Goal: Information Seeking & Learning: Understand process/instructions

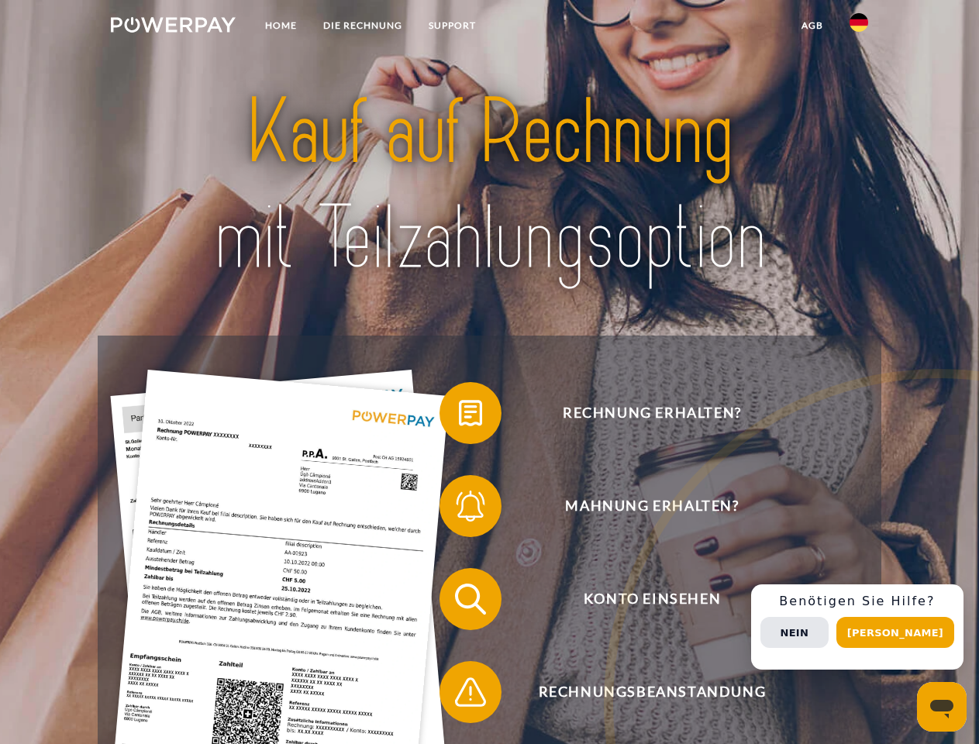
click at [173, 27] on img at bounding box center [173, 25] width 125 height 16
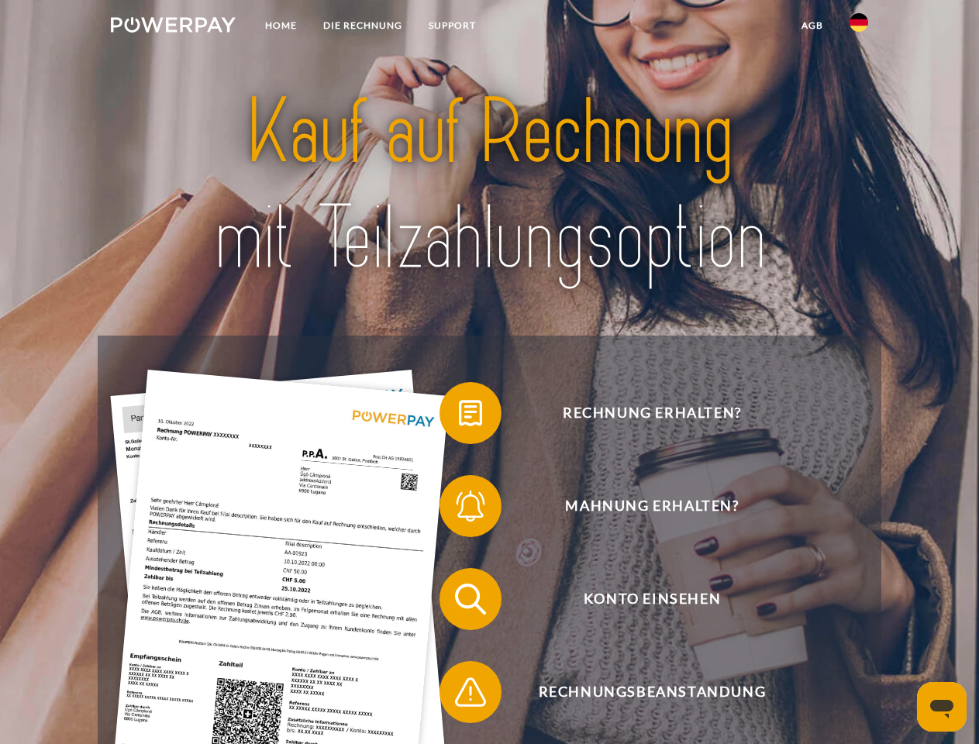
click at [859, 27] on img at bounding box center [859, 22] width 19 height 19
click at [812, 26] on link "agb" at bounding box center [813, 26] width 48 height 28
click at [459, 416] on span at bounding box center [448, 414] width 78 height 78
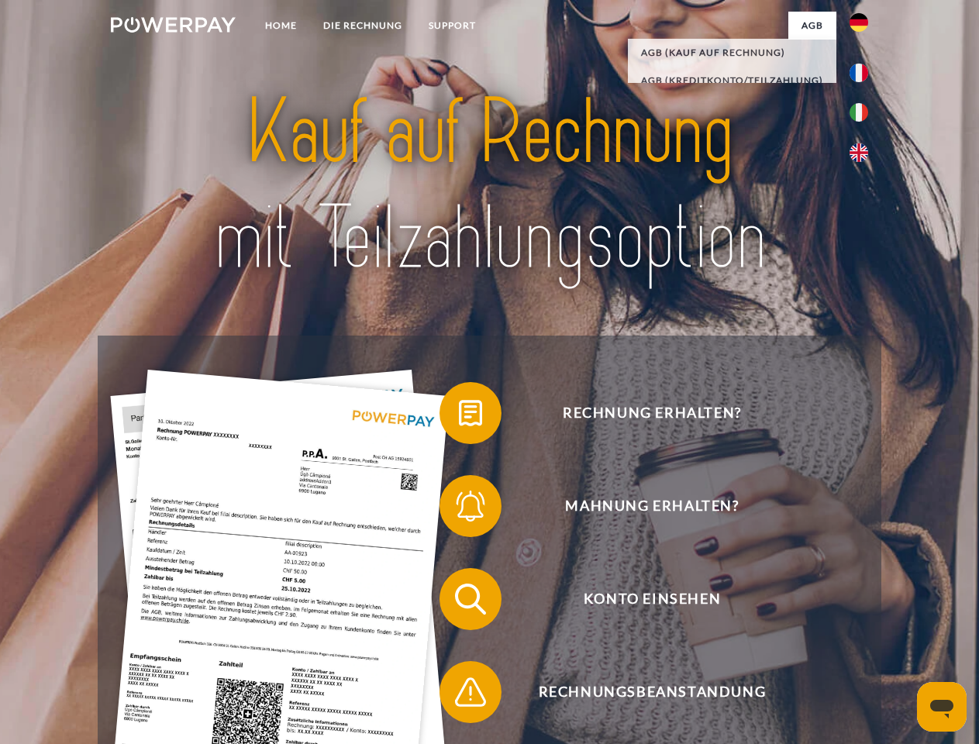
click at [459, 509] on span at bounding box center [448, 507] width 78 height 78
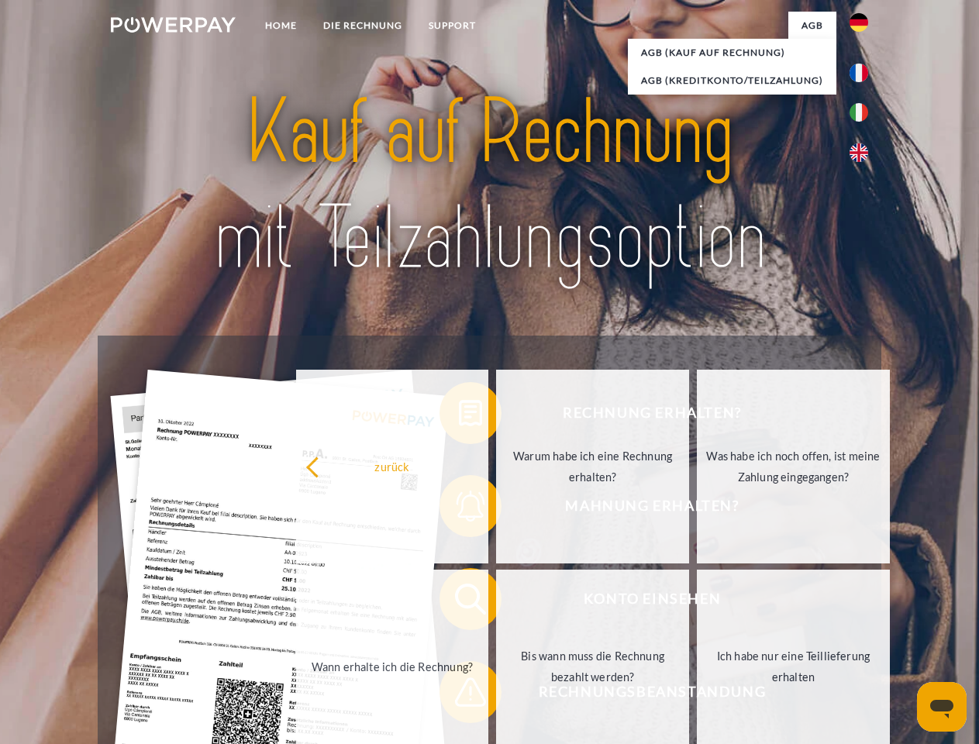
click at [496, 602] on link "Bis wann muss die Rechnung bezahlt werden?" at bounding box center [592, 667] width 193 height 194
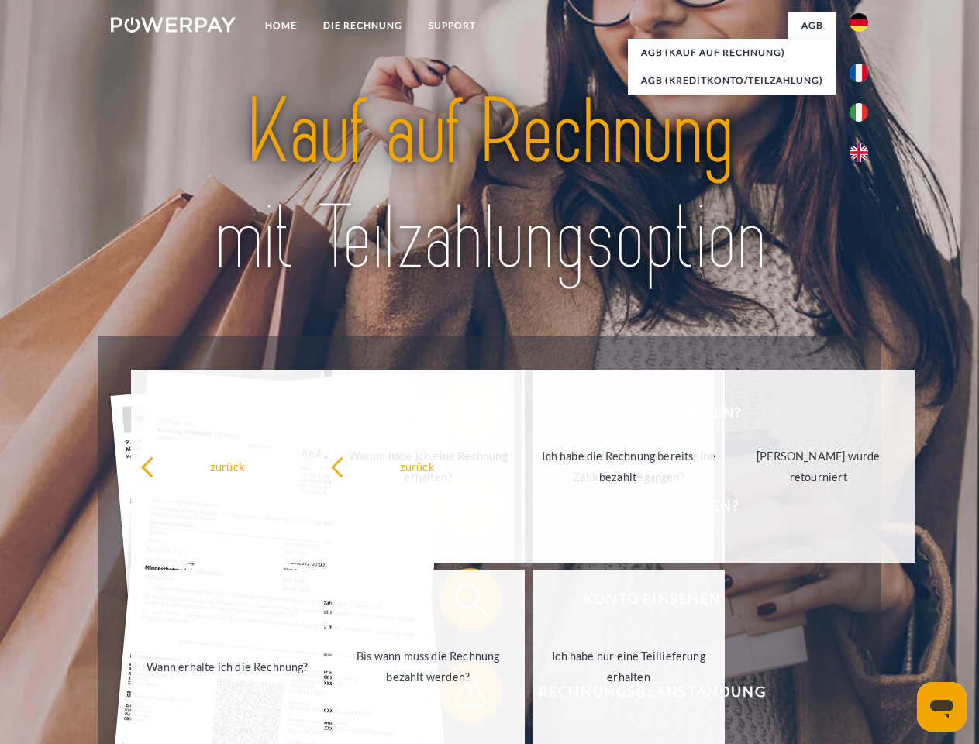
click at [459, 696] on span at bounding box center [448, 693] width 78 height 78
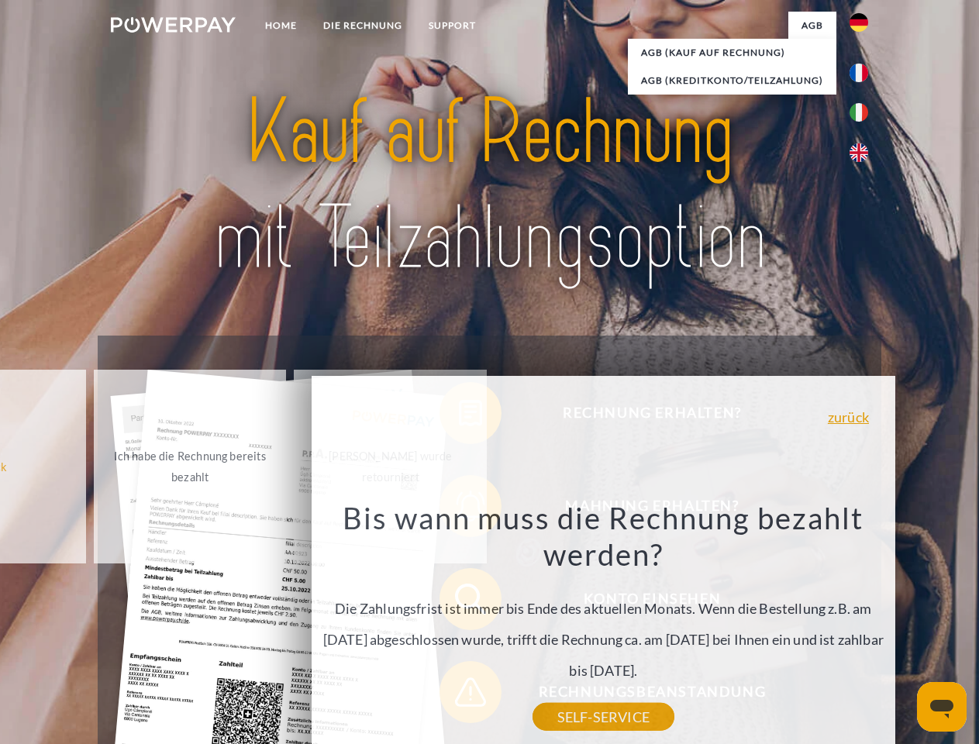
click at [863, 627] on div "Rechnung erhalten? Mahnung erhalten? Konto einsehen" at bounding box center [489, 646] width 783 height 620
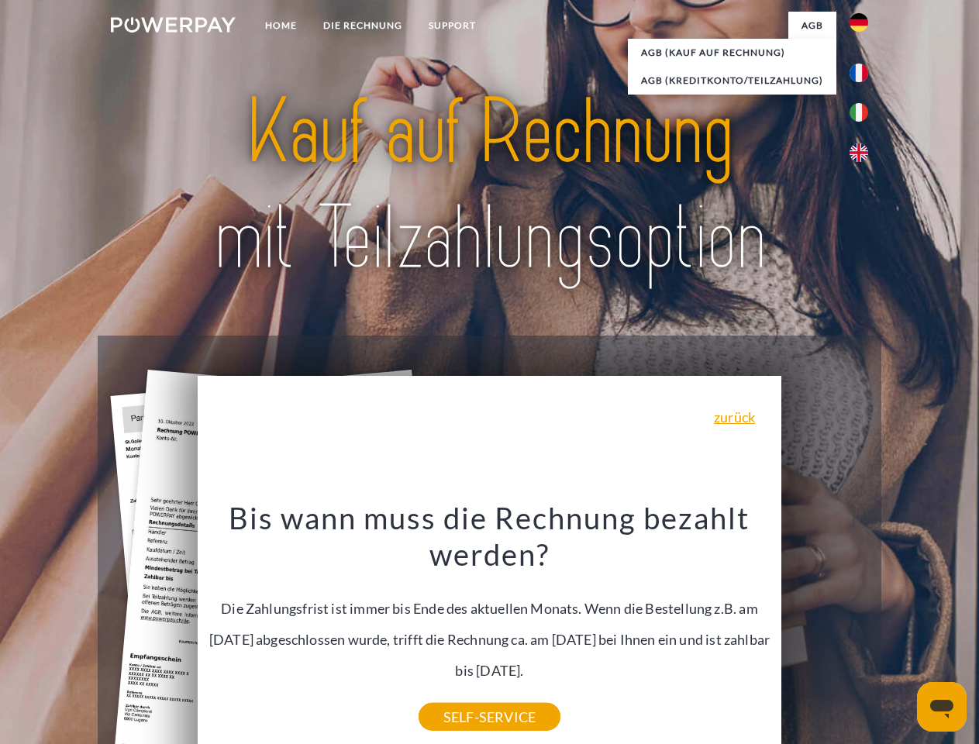
click at [825, 630] on span "Konto einsehen" at bounding box center [652, 599] width 380 height 62
click at [901, 633] on header "Home DIE RECHNUNG SUPPORT" at bounding box center [489, 535] width 979 height 1071
